Goal: Task Accomplishment & Management: Manage account settings

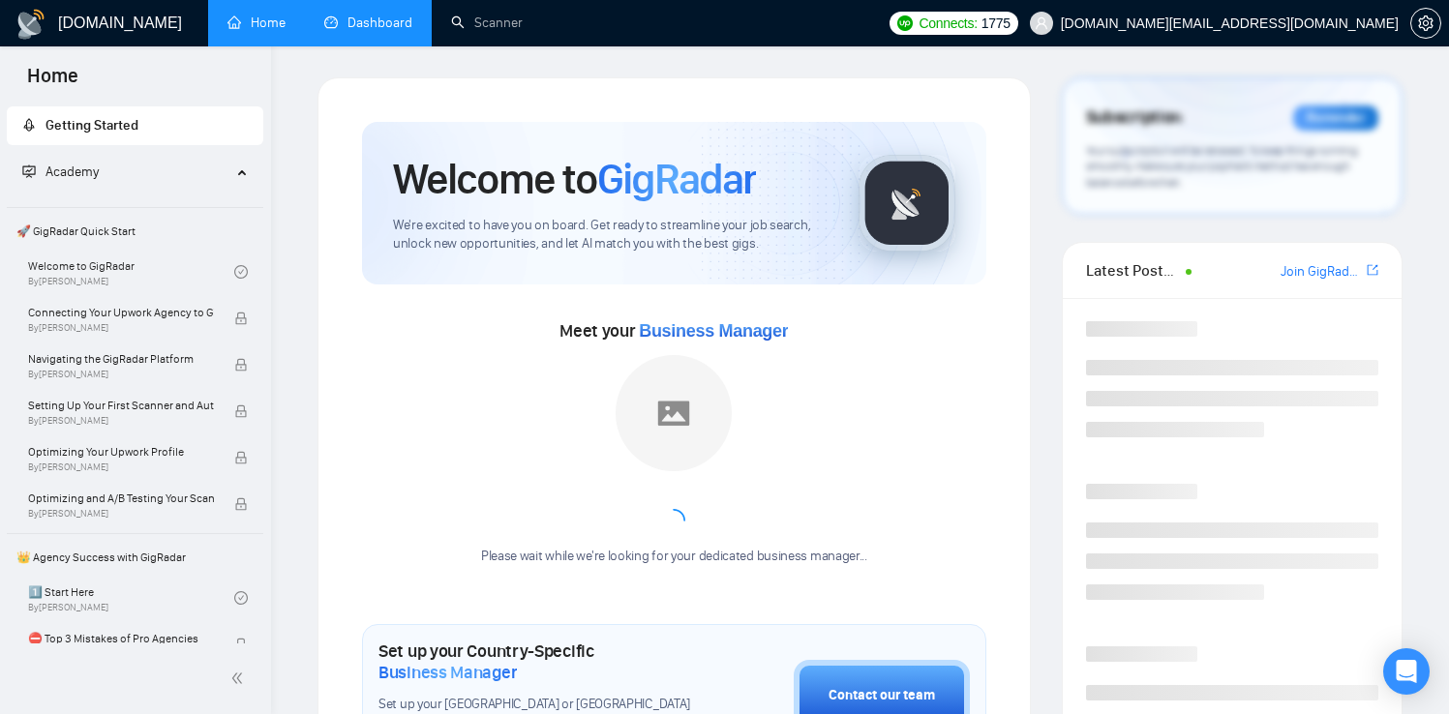
click at [328, 19] on link "Dashboard" at bounding box center [368, 23] width 88 height 16
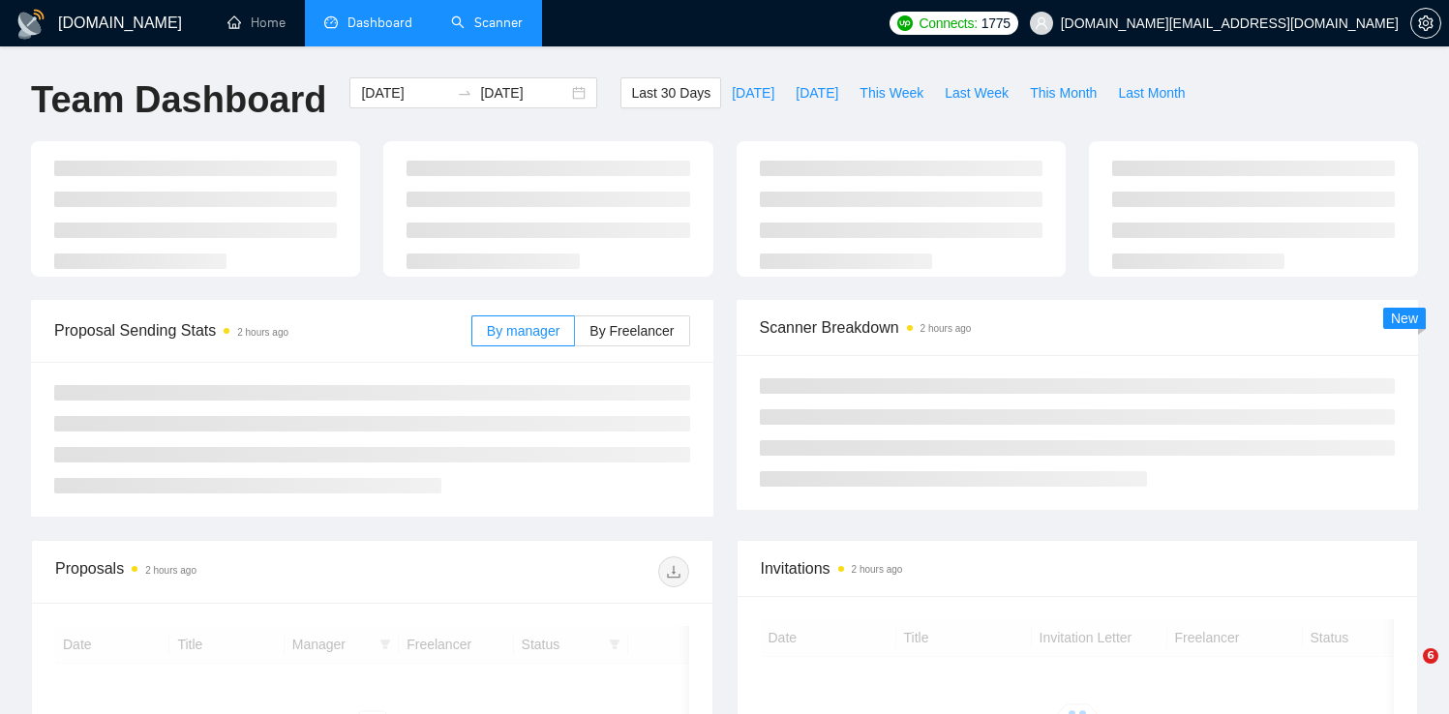
click at [521, 31] on link "Scanner" at bounding box center [487, 23] width 72 height 16
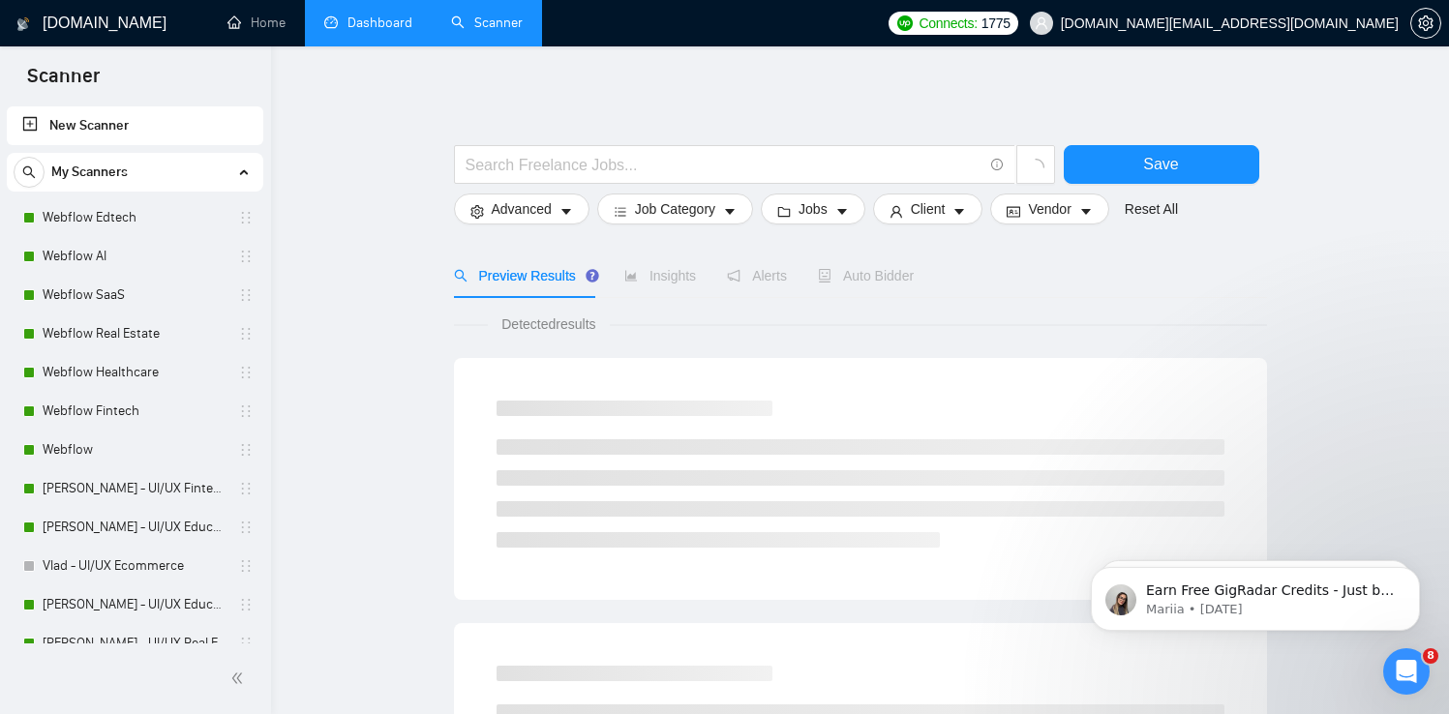
click at [362, 26] on link "Dashboard" at bounding box center [368, 23] width 88 height 16
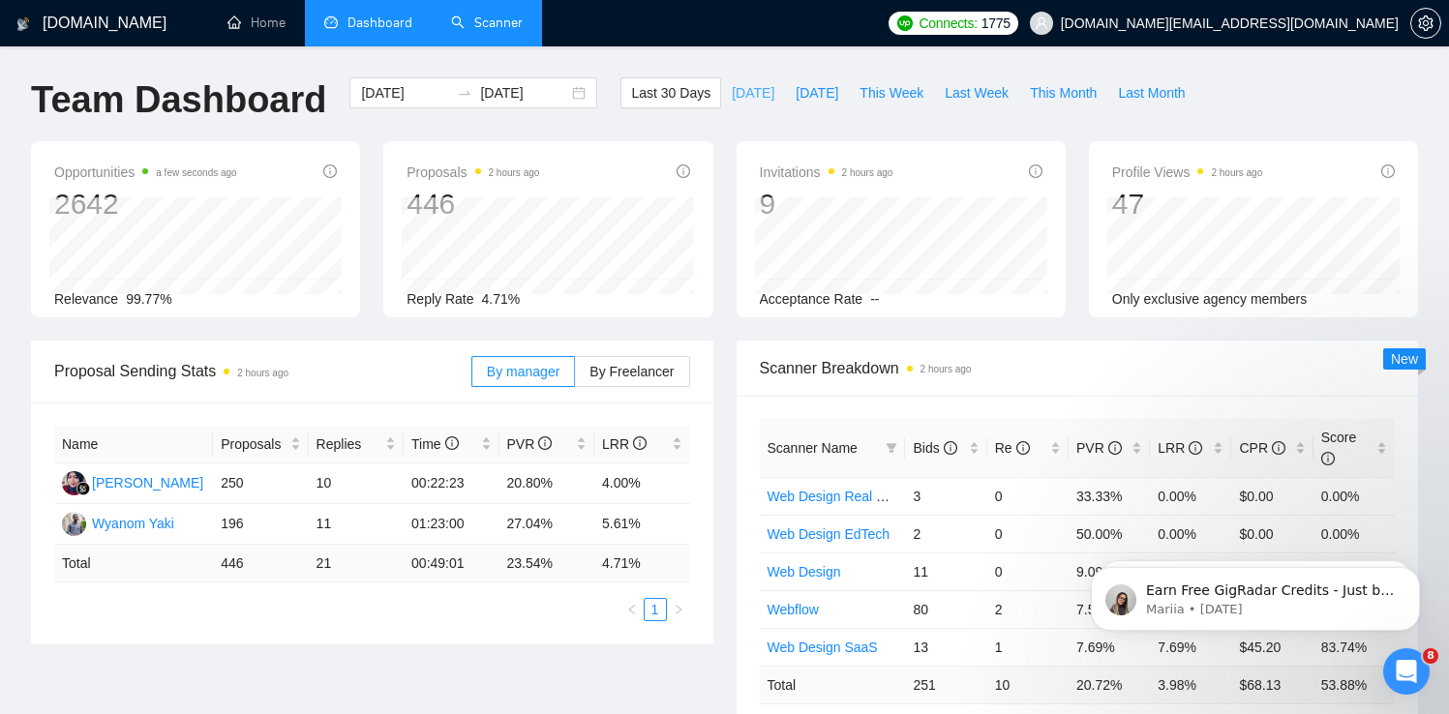
click at [741, 93] on span "[DATE]" at bounding box center [753, 92] width 43 height 21
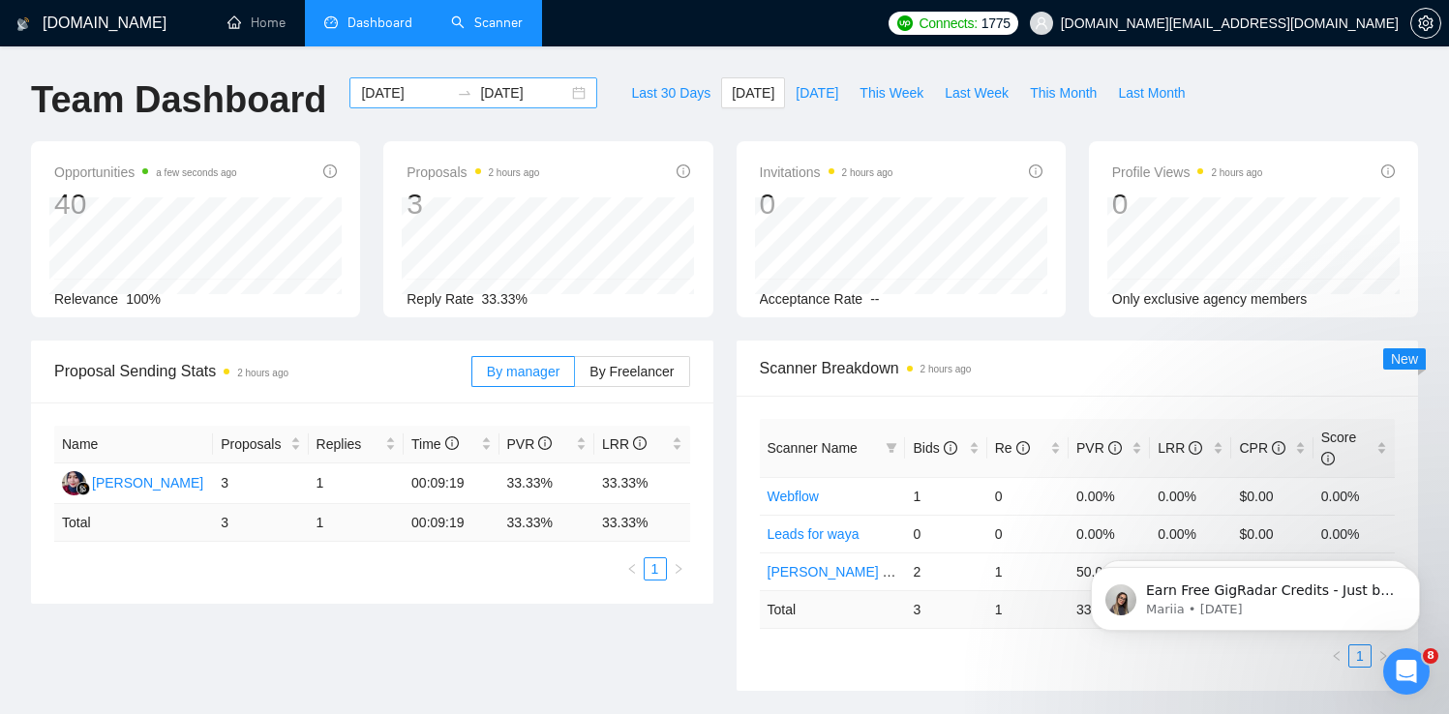
click at [556, 95] on div "[DATE] [DATE]" at bounding box center [473, 92] width 248 height 31
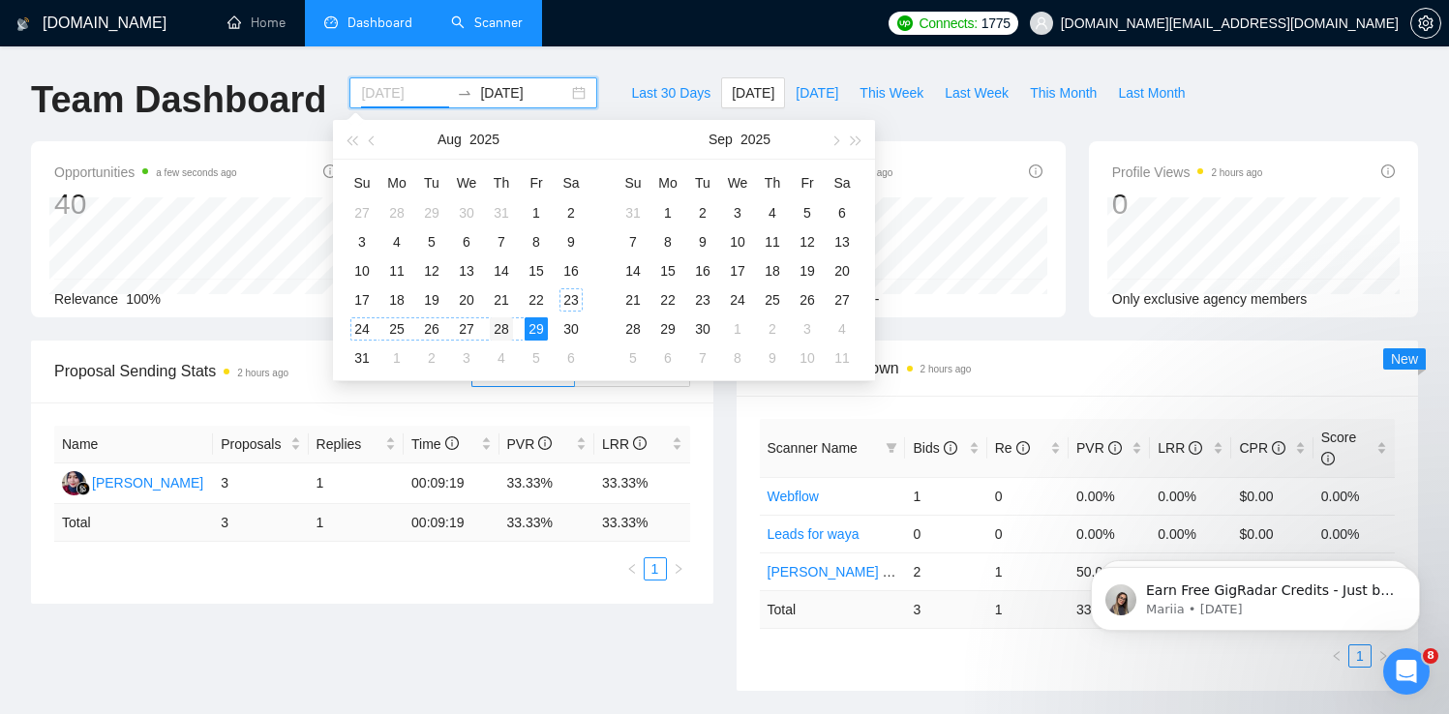
type input "[DATE]"
click at [502, 323] on div "28" at bounding box center [501, 328] width 23 height 23
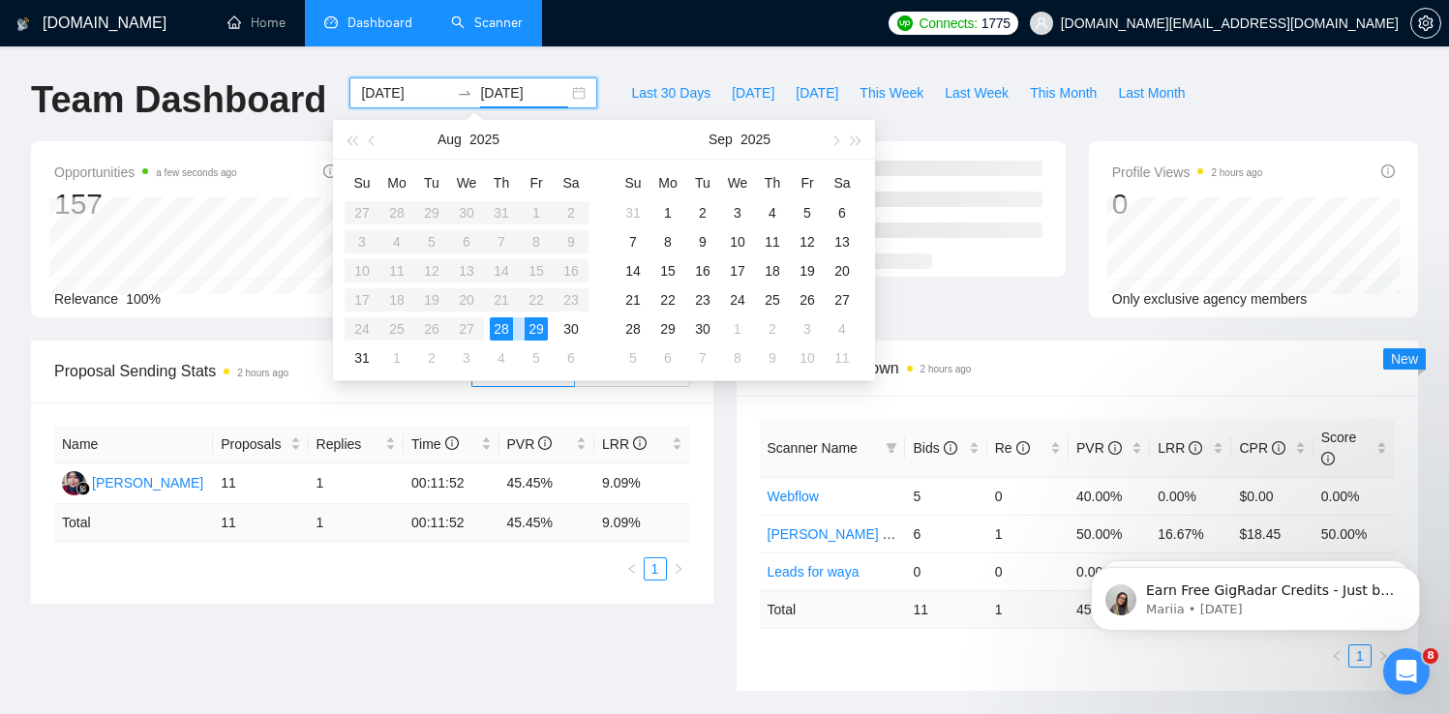
type input "[DATE]"
click at [483, 630] on div "Proposal Sending Stats 2 hours ago By manager By Freelancer Name Proposals Repl…" at bounding box center [724, 528] width 1410 height 374
